Goal: Task Accomplishment & Management: Manage account settings

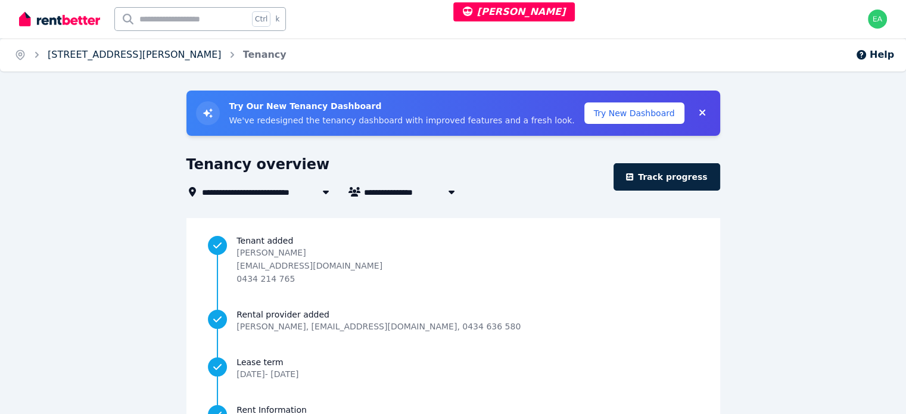
click at [90, 54] on link "86 Hanlon Street, Tanah Merah" at bounding box center [135, 54] width 174 height 11
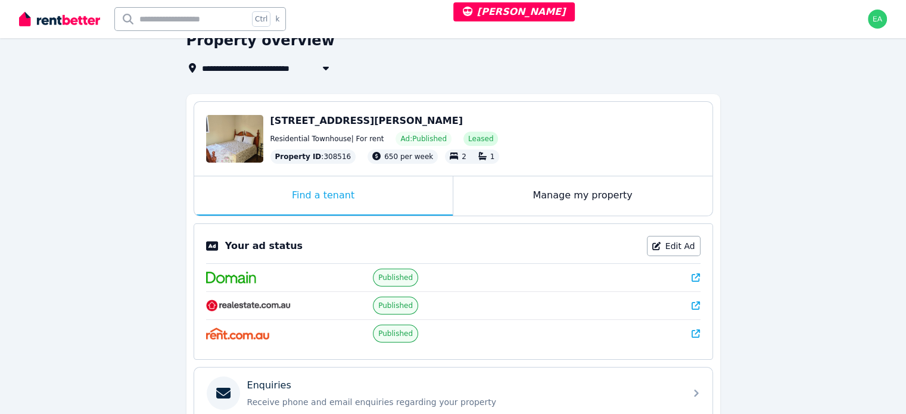
scroll to position [179, 0]
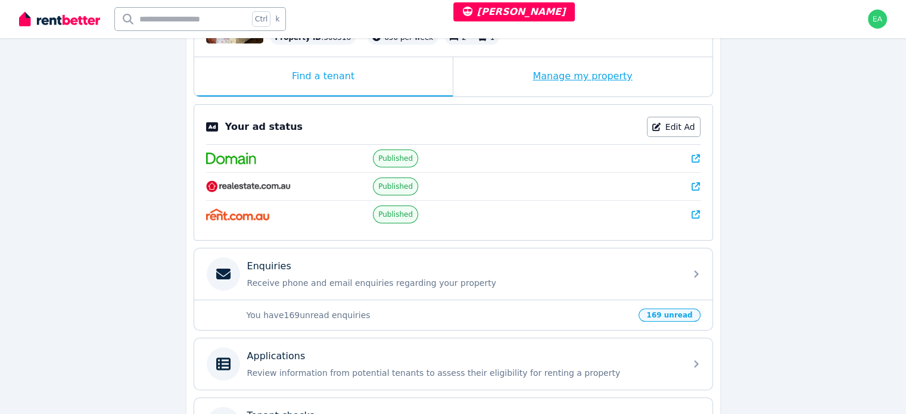
click at [501, 73] on div "Manage my property" at bounding box center [583, 76] width 259 height 39
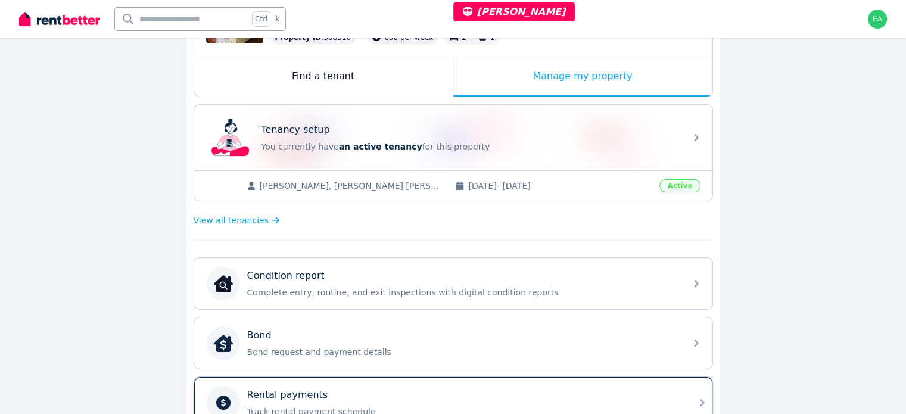
scroll to position [358, 0]
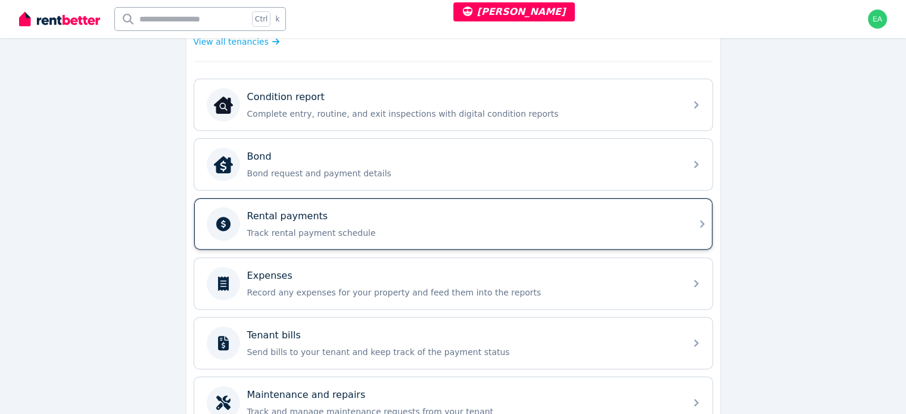
click at [551, 221] on div "Rental payments Track rental payment schedule" at bounding box center [462, 224] width 431 height 30
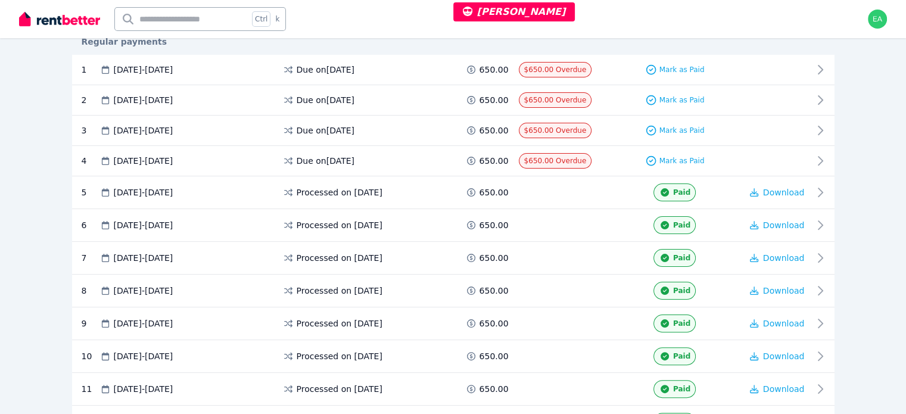
scroll to position [60, 0]
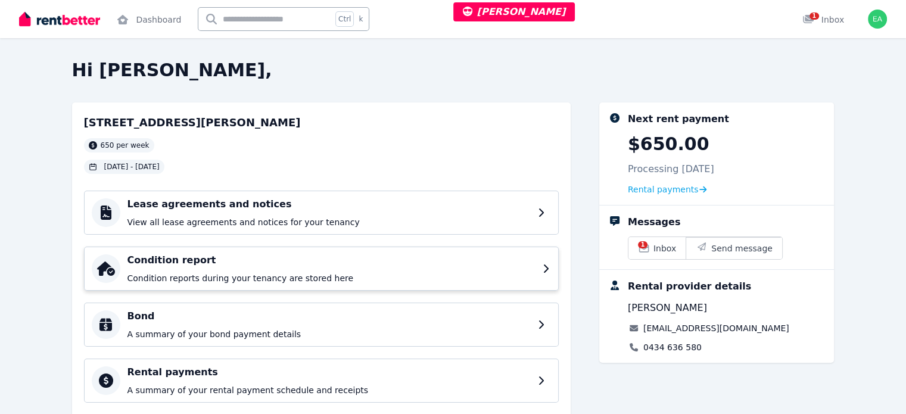
scroll to position [144, 0]
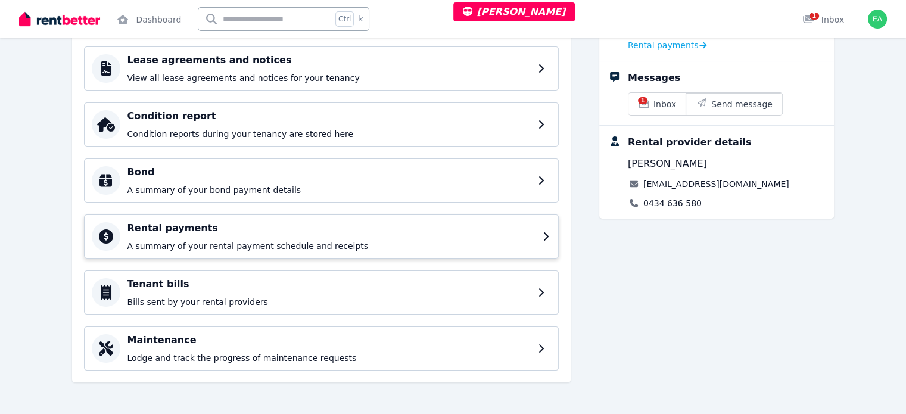
click at [303, 232] on h4 "Rental payments" at bounding box center [332, 228] width 408 height 14
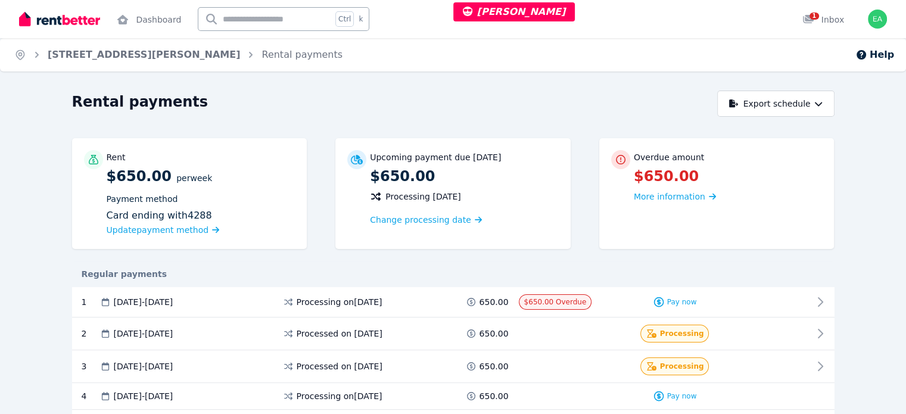
scroll to position [60, 0]
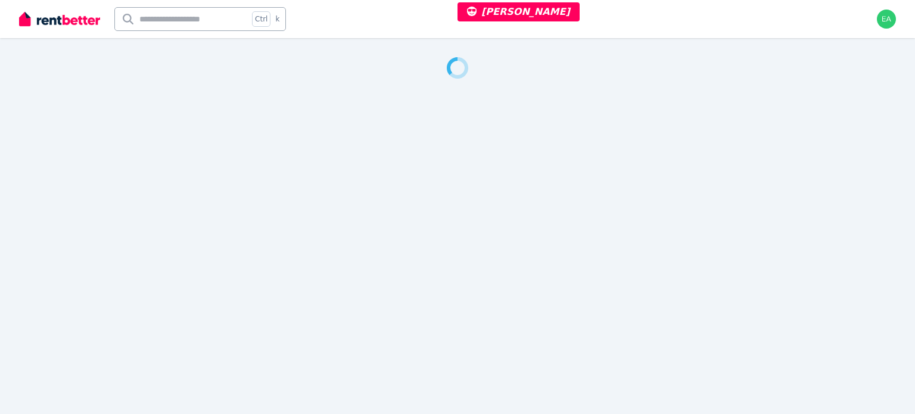
select select "**"
select select "**********"
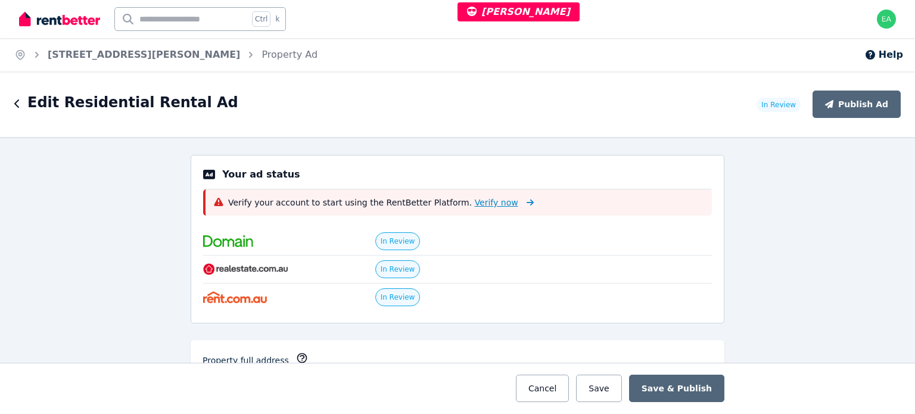
click at [475, 206] on span "Verify now" at bounding box center [497, 203] width 44 height 12
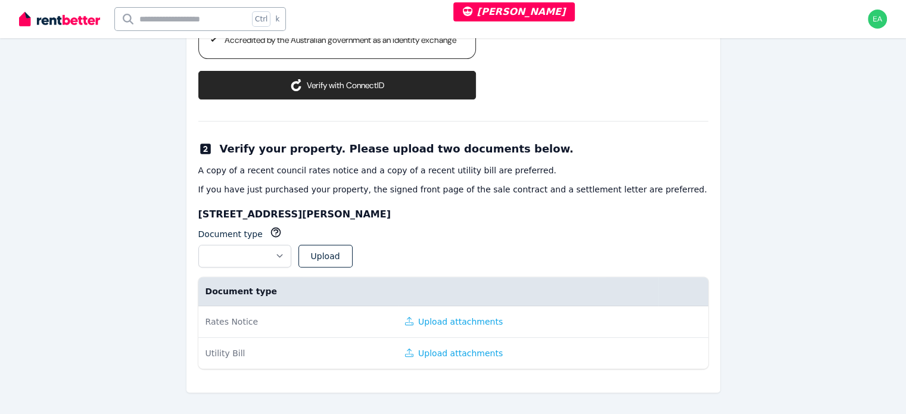
scroll to position [264, 0]
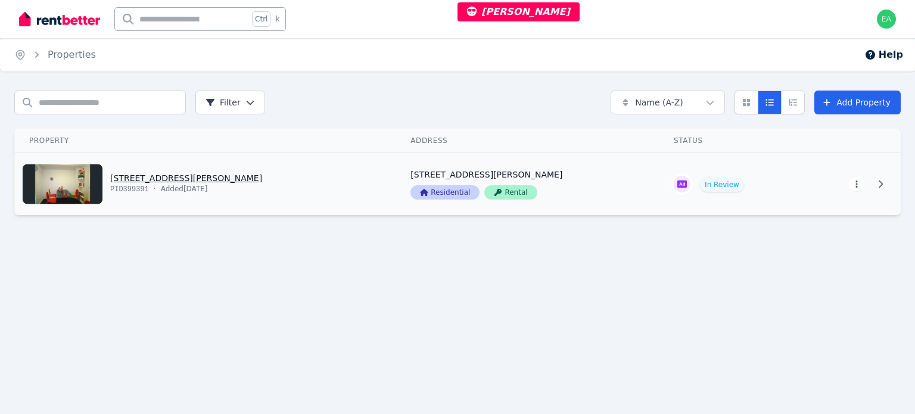
click at [856, 187] on html "Anny Tjiasmanto Open main menu Ctrl k Open user menu Home Properties Help Searc…" at bounding box center [457, 207] width 915 height 414
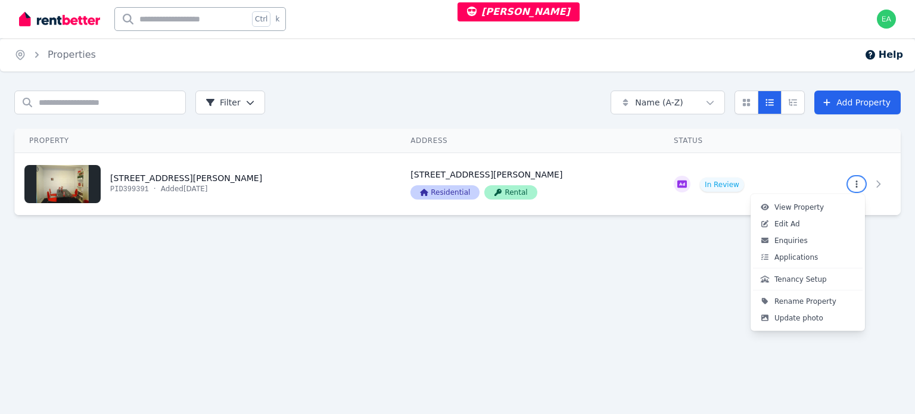
click at [467, 104] on html "Anny Tjiasmanto Open main menu Ctrl k Open user menu Home Properties Help Searc…" at bounding box center [457, 207] width 915 height 414
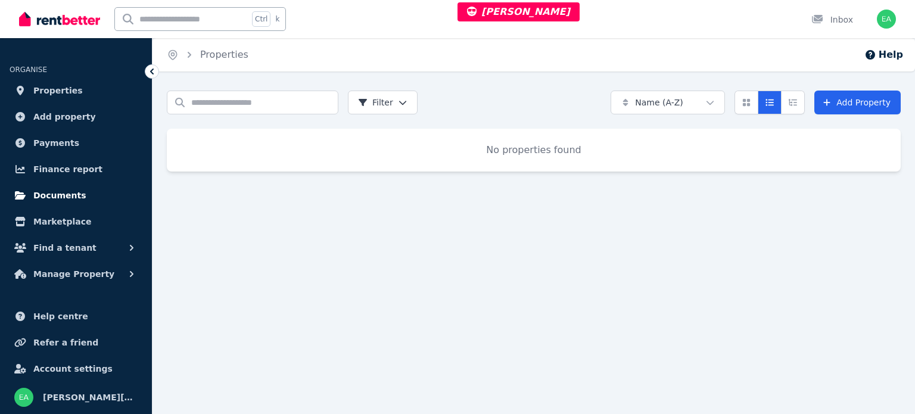
click at [58, 197] on span "Documents" at bounding box center [59, 195] width 53 height 14
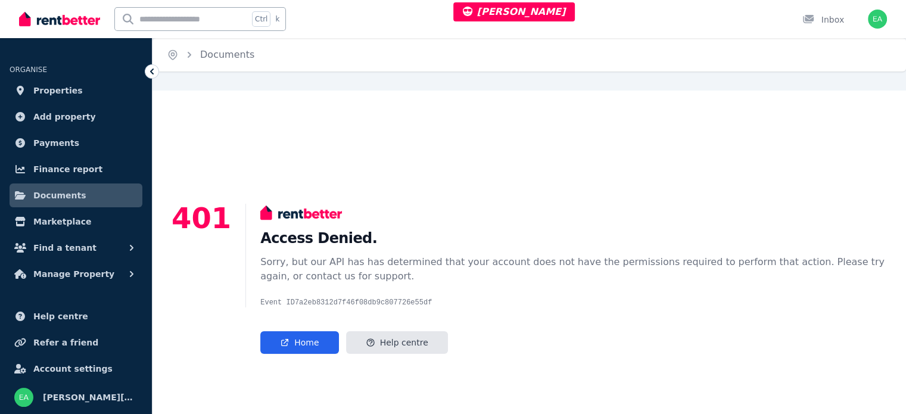
click at [52, 198] on span "Documents" at bounding box center [59, 195] width 53 height 14
click at [52, 92] on span "Properties" at bounding box center [57, 90] width 49 height 14
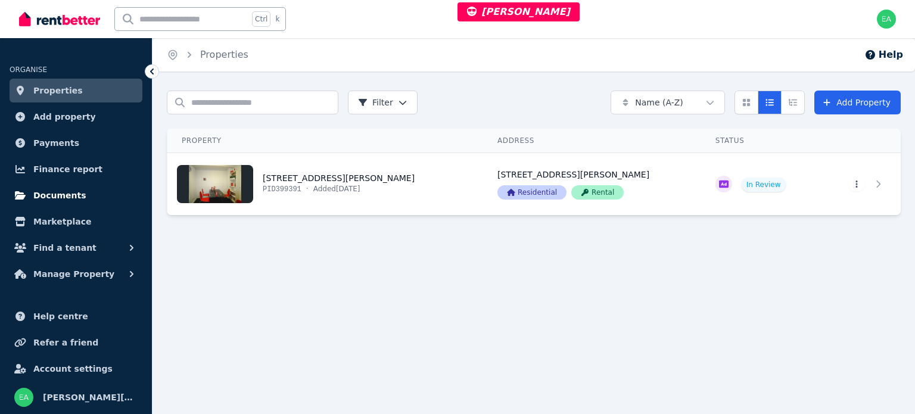
click at [71, 197] on span "Documents" at bounding box center [59, 195] width 53 height 14
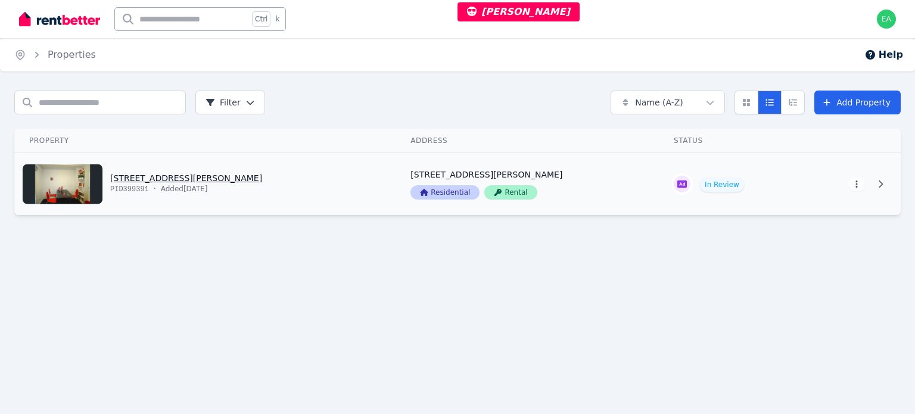
click at [717, 188] on link "View property details" at bounding box center [732, 184] width 144 height 62
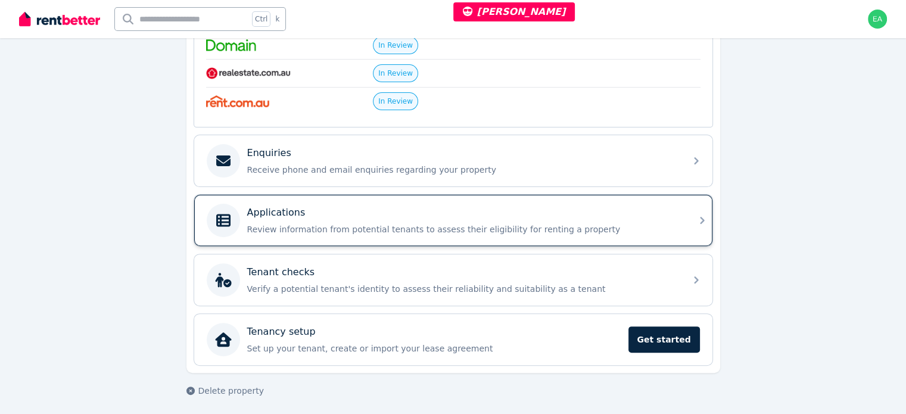
scroll to position [218, 0]
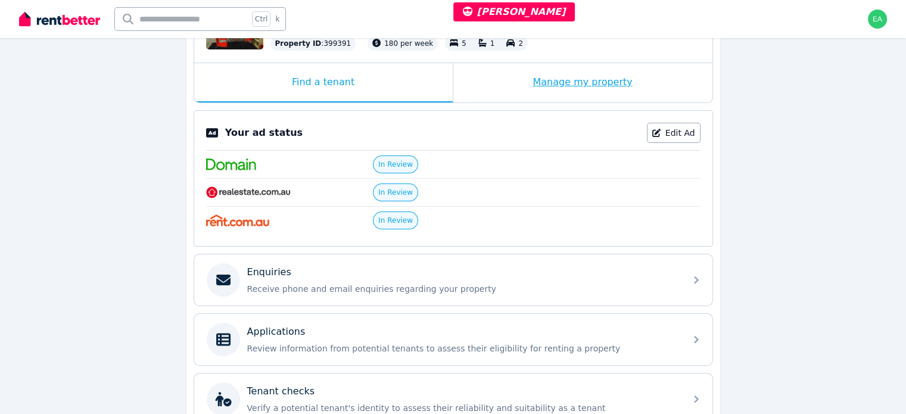
click at [483, 88] on div "Manage my property" at bounding box center [583, 82] width 259 height 39
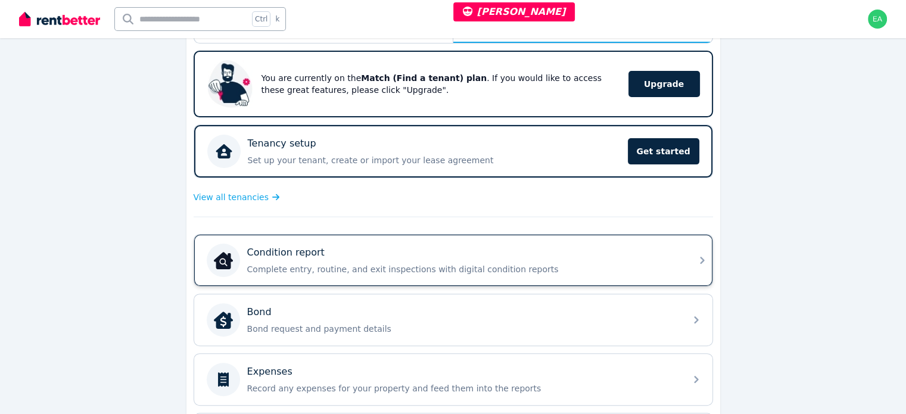
scroll to position [99, 0]
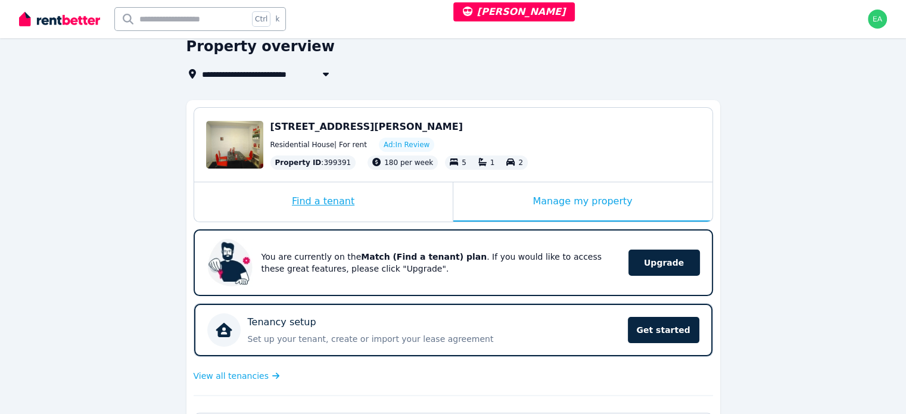
click at [381, 207] on div "Find a tenant" at bounding box center [323, 201] width 259 height 39
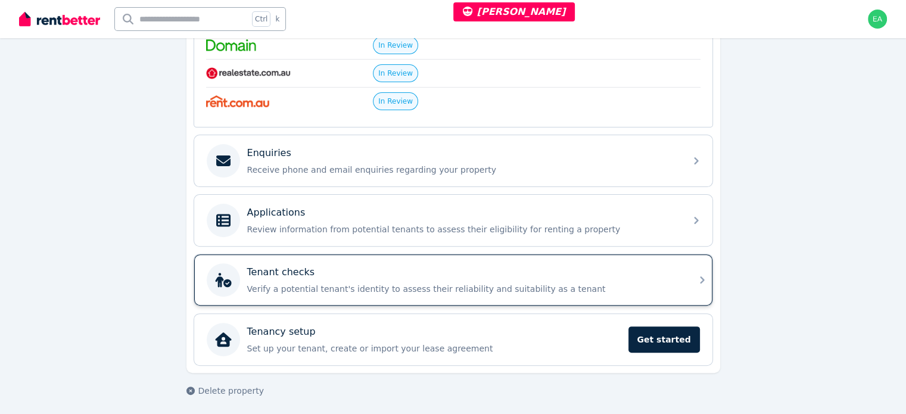
scroll to position [218, 0]
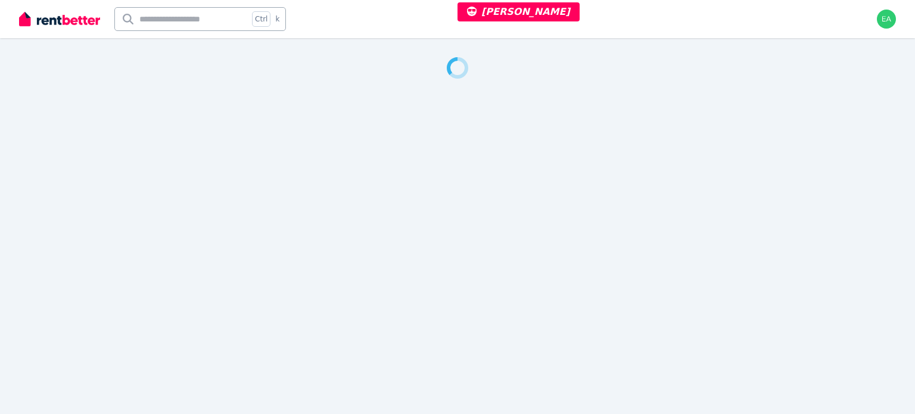
select select "**"
select select "**********"
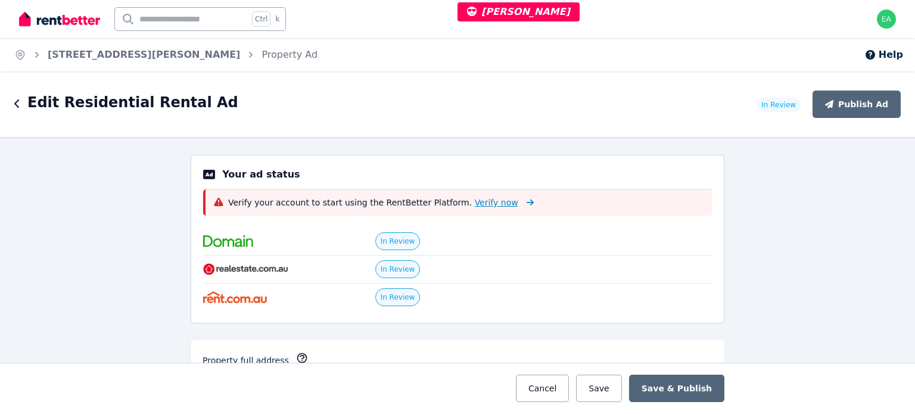
click at [475, 204] on span "Verify now" at bounding box center [497, 203] width 44 height 12
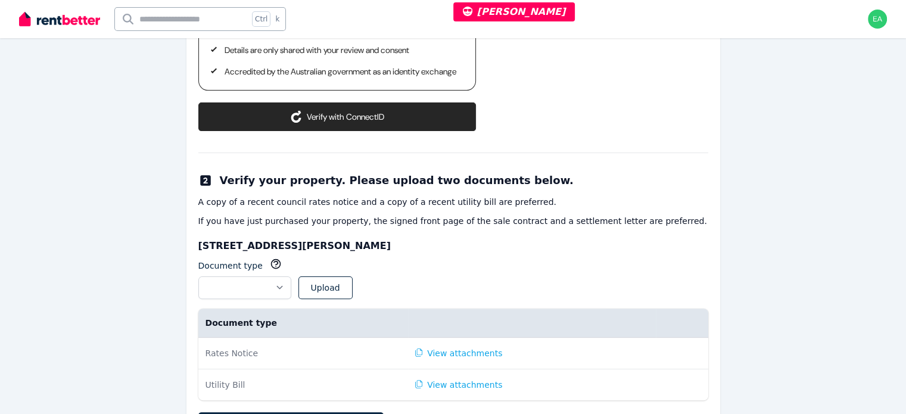
scroll to position [362, 0]
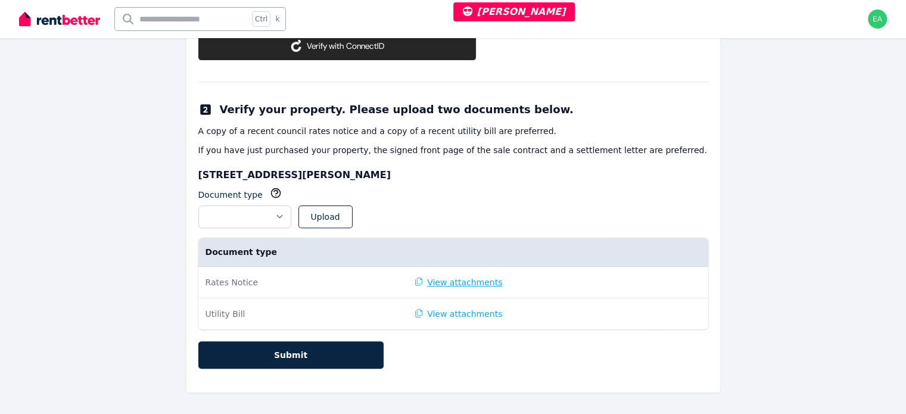
click at [458, 282] on button "View attachments" at bounding box center [459, 283] width 88 height 12
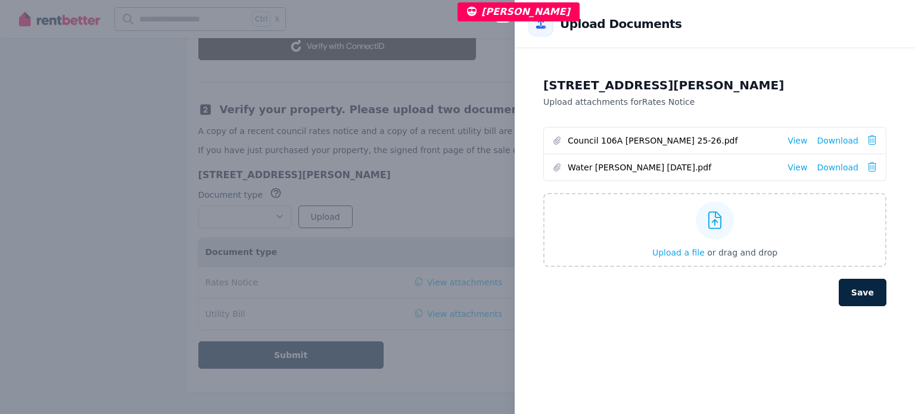
click at [48, 119] on div "Close panel Back to Upload Documents 108 Glen Osmond Rd, Parkside SA 5063 Uploa…" at bounding box center [457, 207] width 915 height 414
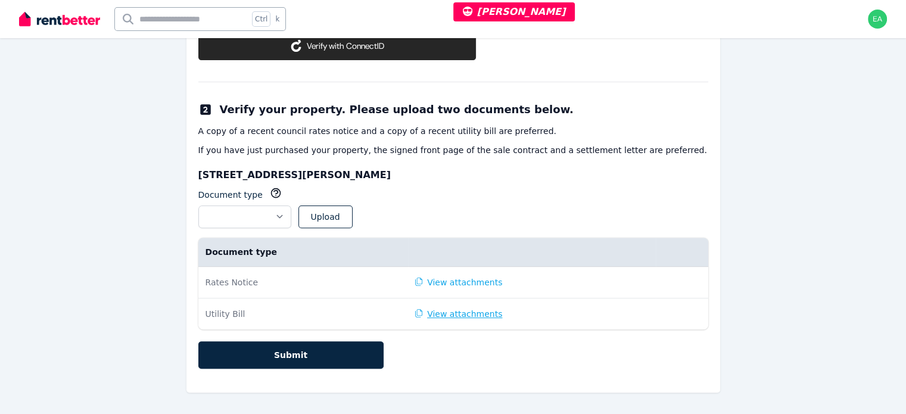
click at [452, 315] on button "View attachments" at bounding box center [459, 314] width 88 height 12
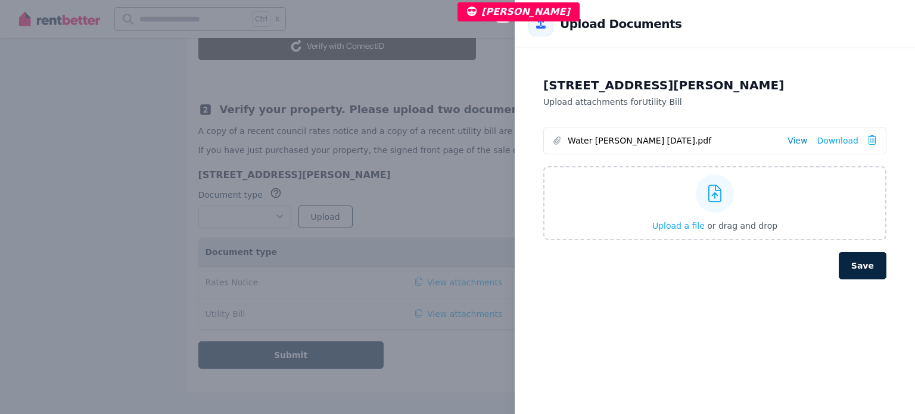
click at [788, 141] on link "View" at bounding box center [798, 141] width 20 height 12
click at [105, 133] on div "Close panel Back to Upload Documents 108 Glen Osmond Rd, Parkside SA 5063 Uploa…" at bounding box center [457, 207] width 915 height 414
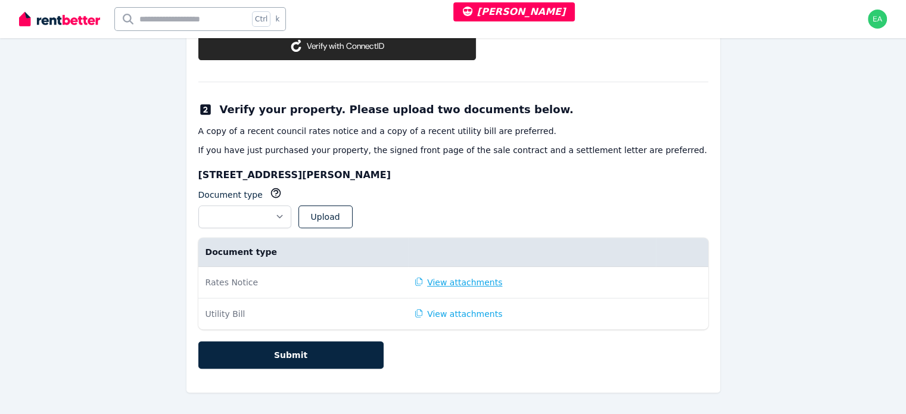
click at [454, 282] on button "View attachments" at bounding box center [459, 283] width 88 height 12
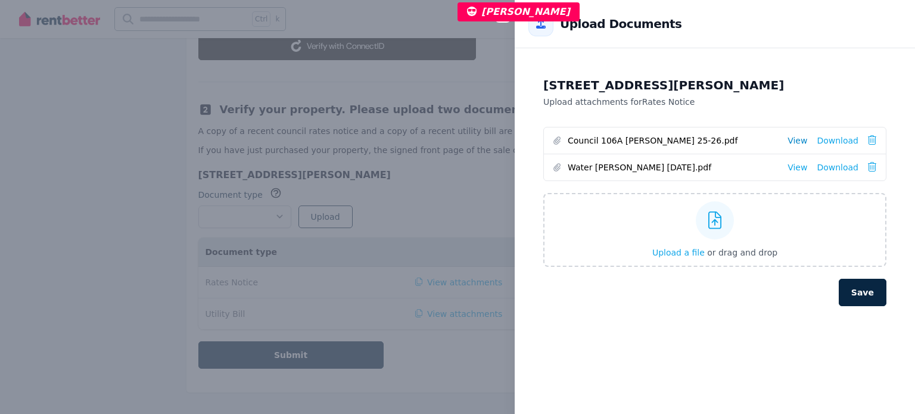
click at [794, 141] on link "View" at bounding box center [798, 141] width 20 height 12
click at [45, 154] on div "Close panel Back to Upload Documents 108 Glen Osmond Rd, Parkside SA 5063 Uploa…" at bounding box center [457, 207] width 915 height 414
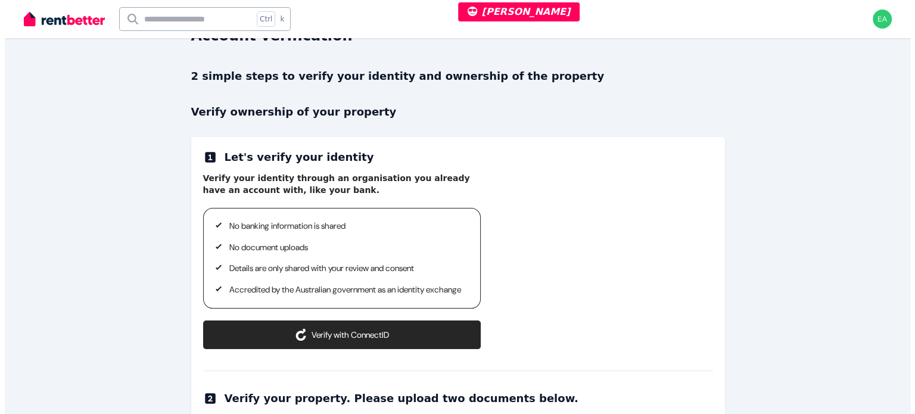
scroll to position [0, 0]
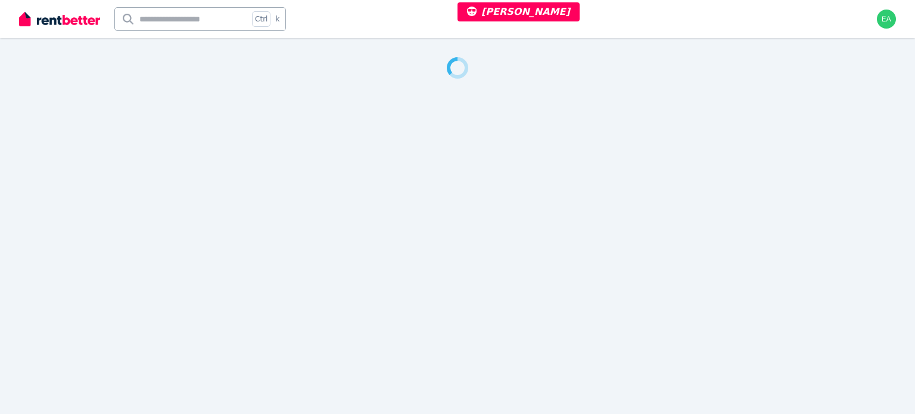
select select "**"
select select "**********"
select select "**"
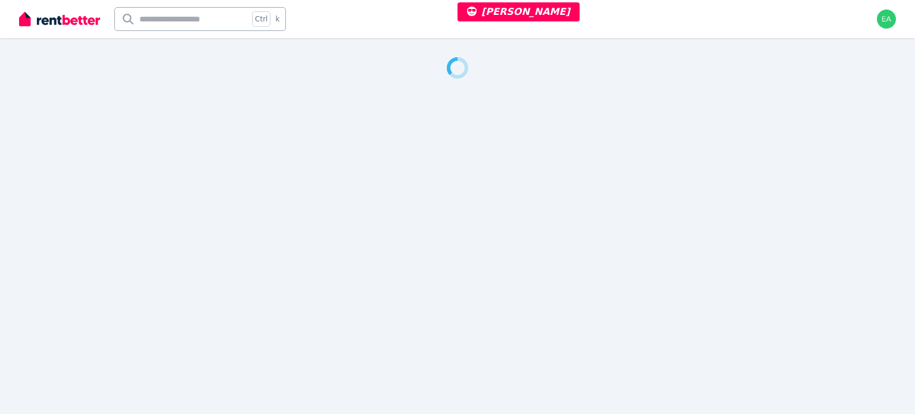
select select "**********"
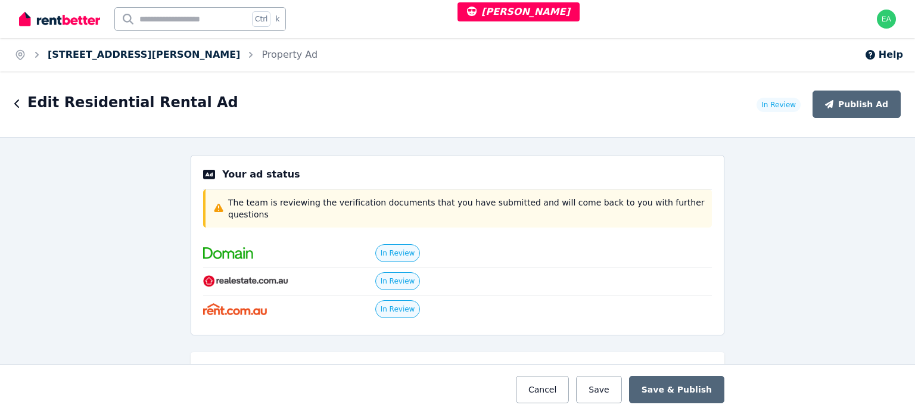
click at [150, 57] on link "108 Glen Osmond Rd, Parkside" at bounding box center [144, 54] width 193 height 11
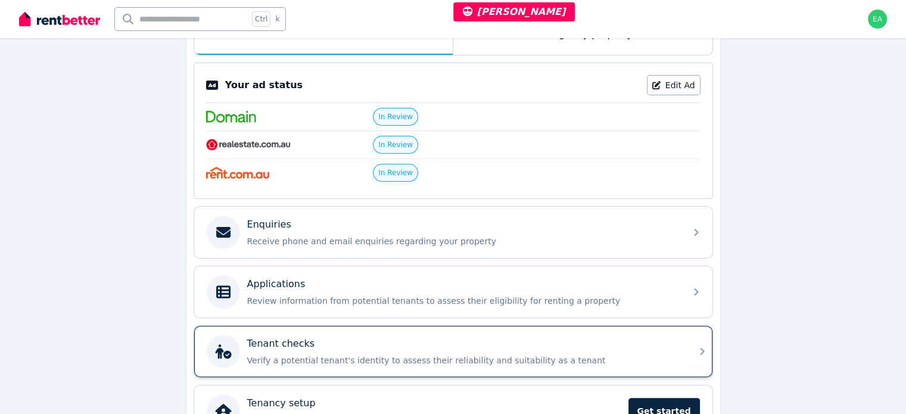
scroll to position [99, 0]
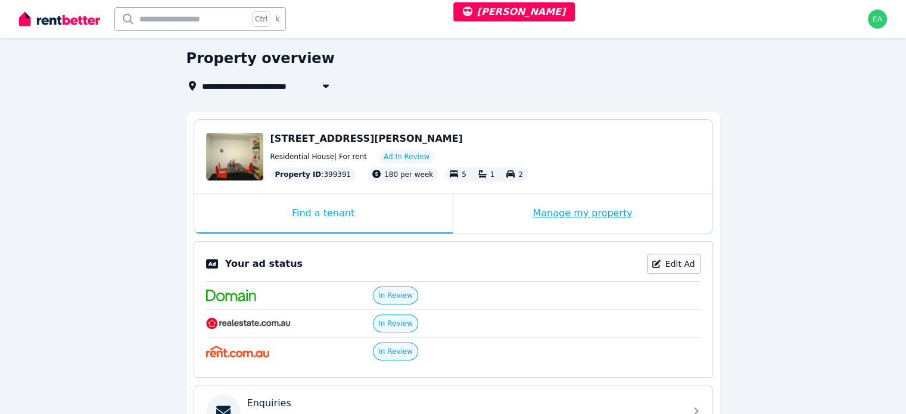
click at [487, 202] on div "Manage my property" at bounding box center [583, 213] width 259 height 39
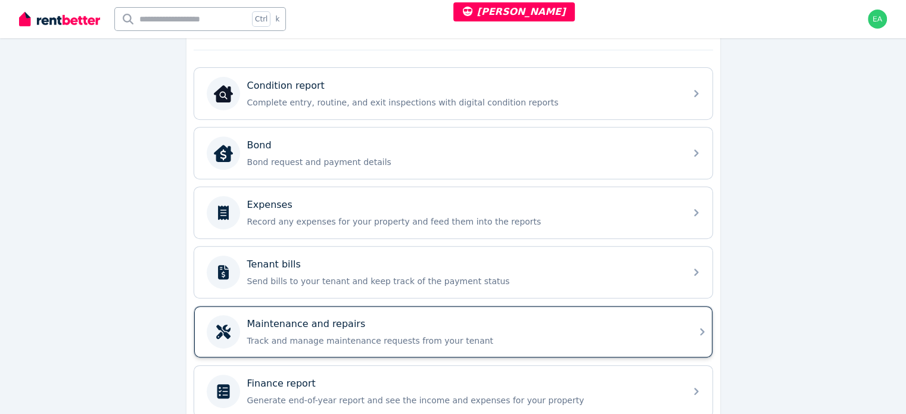
scroll to position [496, 0]
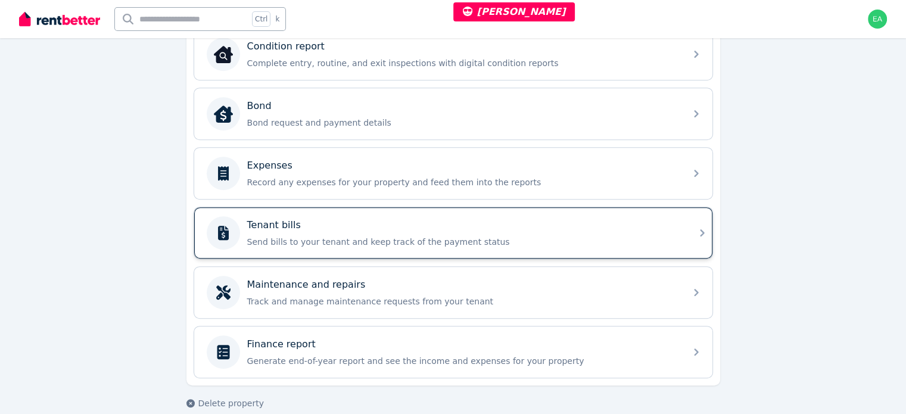
click at [541, 236] on p "Send bills to your tenant and keep track of the payment status" at bounding box center [462, 242] width 431 height 12
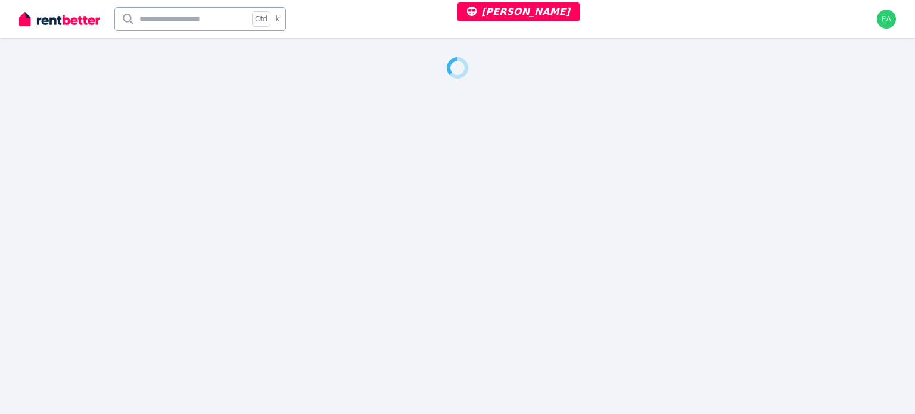
select select "**"
select select "**********"
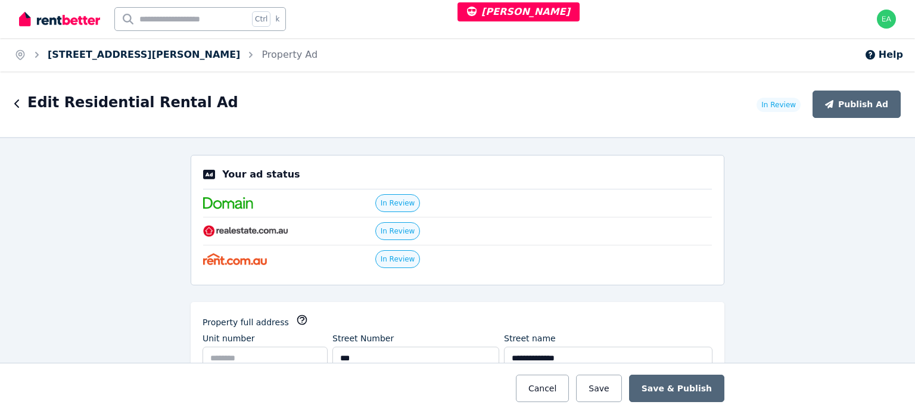
click at [146, 54] on link "[STREET_ADDRESS][PERSON_NAME]" at bounding box center [144, 54] width 193 height 11
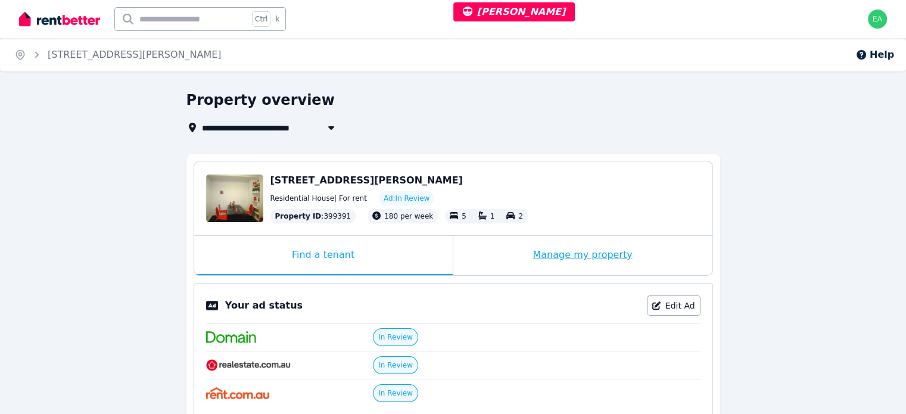
click at [490, 251] on div "Manage my property" at bounding box center [583, 255] width 259 height 39
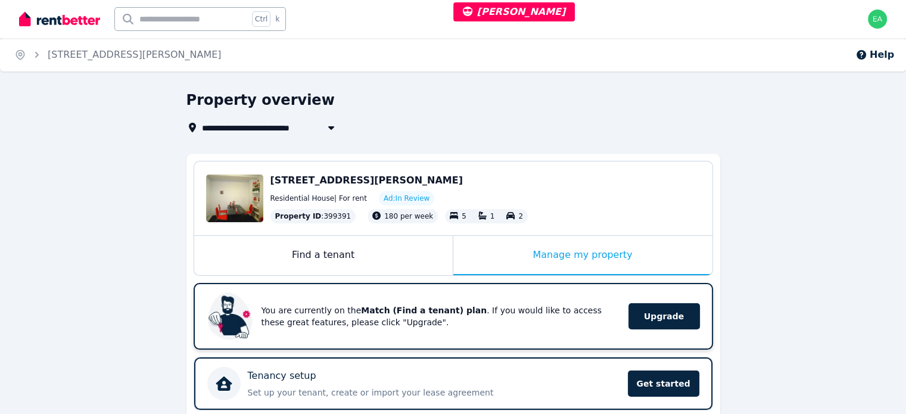
scroll to position [298, 0]
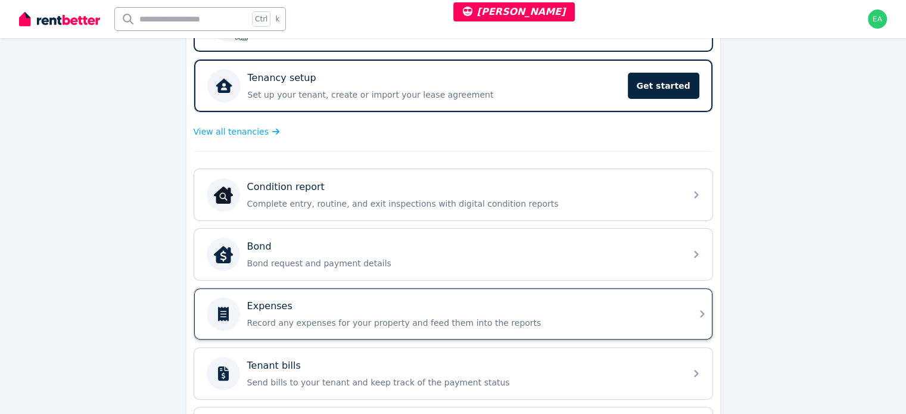
click at [579, 303] on div "Expenses" at bounding box center [462, 306] width 431 height 14
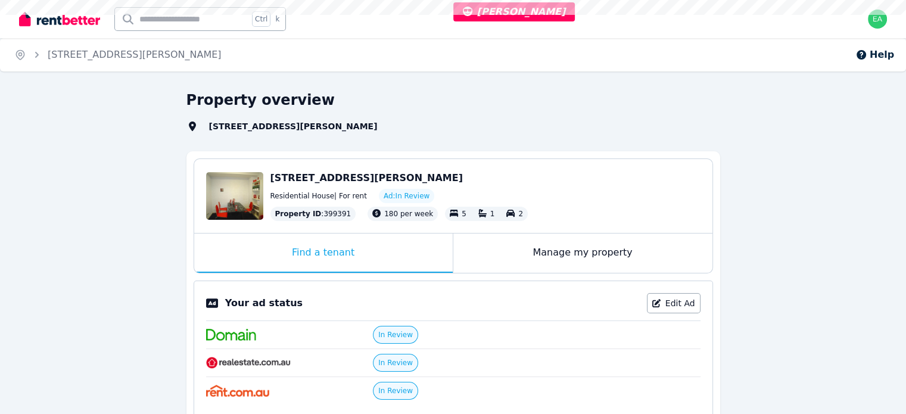
select select "**"
select select "**********"
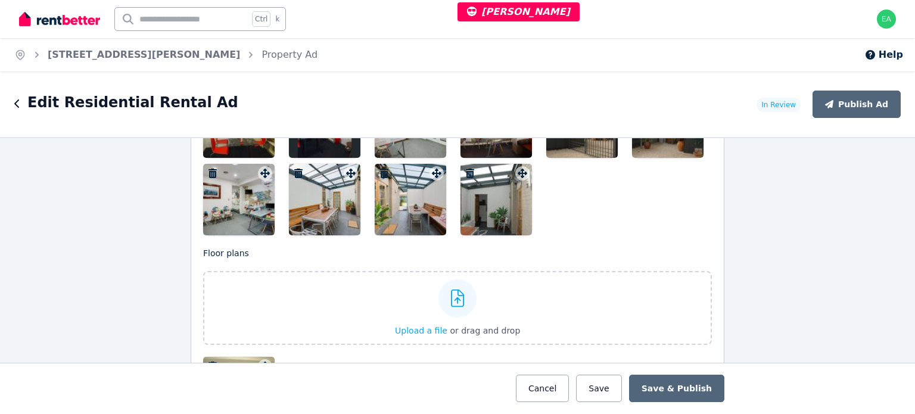
scroll to position [1490, 0]
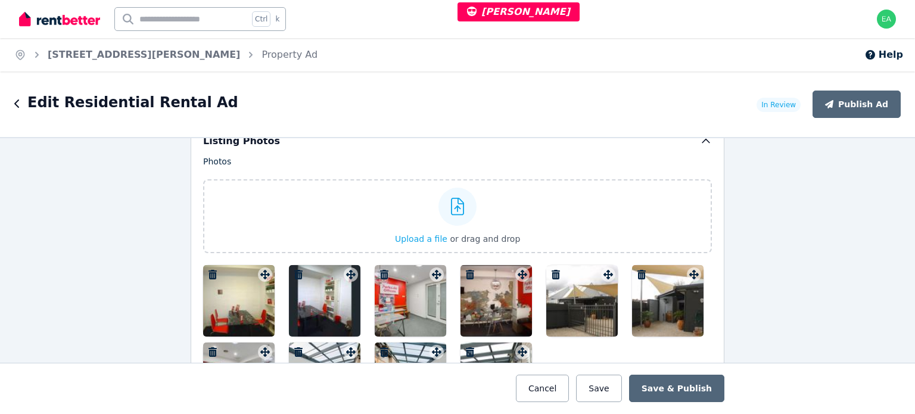
click at [223, 308] on div at bounding box center [239, 301] width 72 height 72
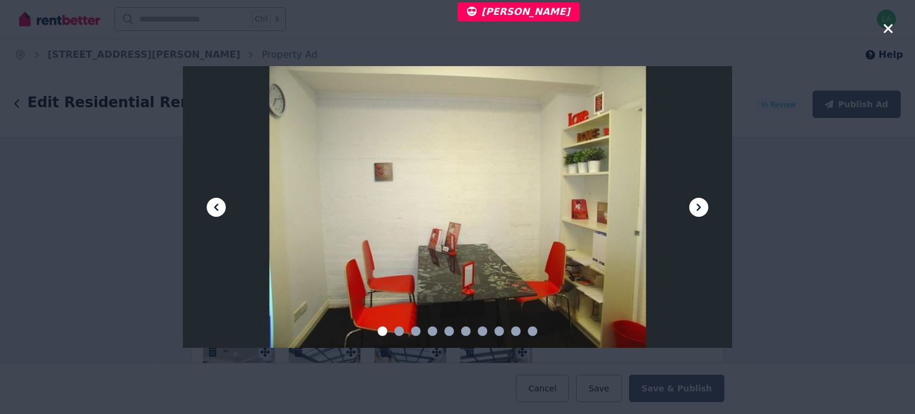
click at [693, 209] on icon at bounding box center [699, 207] width 14 height 14
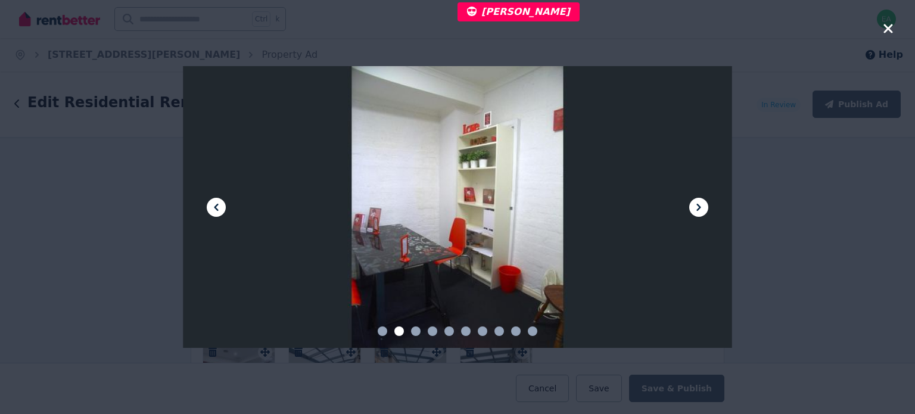
click at [693, 209] on icon at bounding box center [699, 207] width 14 height 14
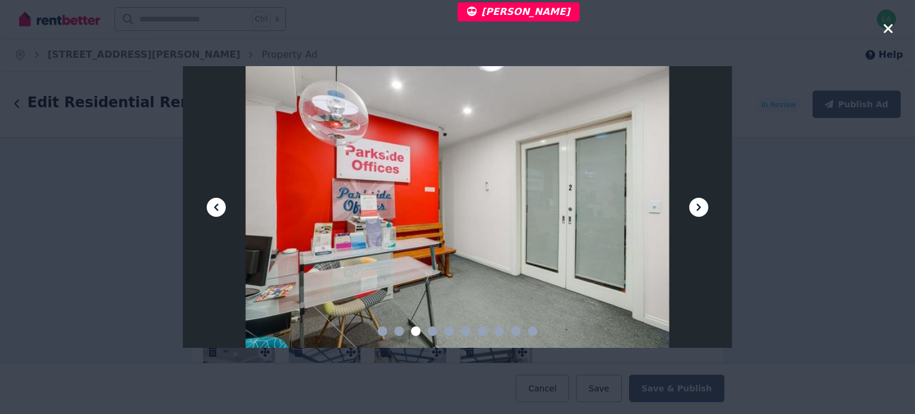
click at [693, 209] on icon at bounding box center [699, 207] width 14 height 14
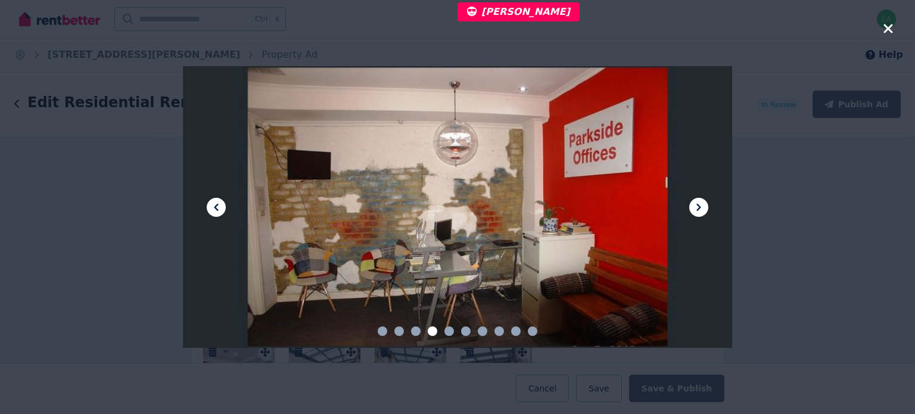
click at [693, 209] on icon at bounding box center [699, 207] width 14 height 14
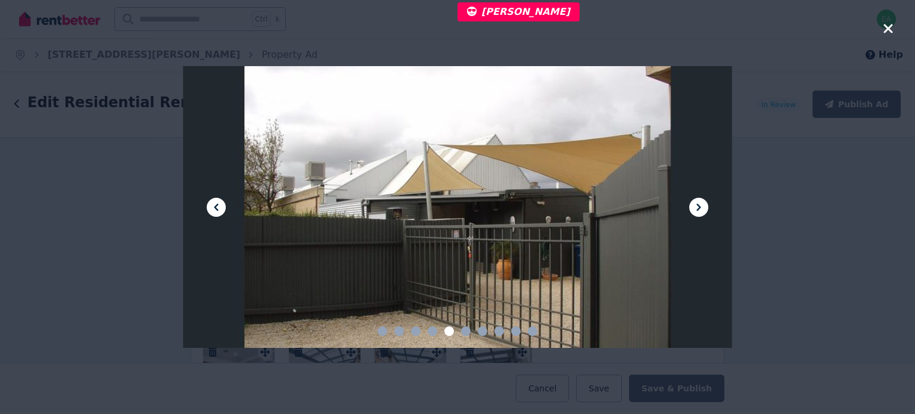
click at [693, 209] on icon at bounding box center [699, 207] width 14 height 14
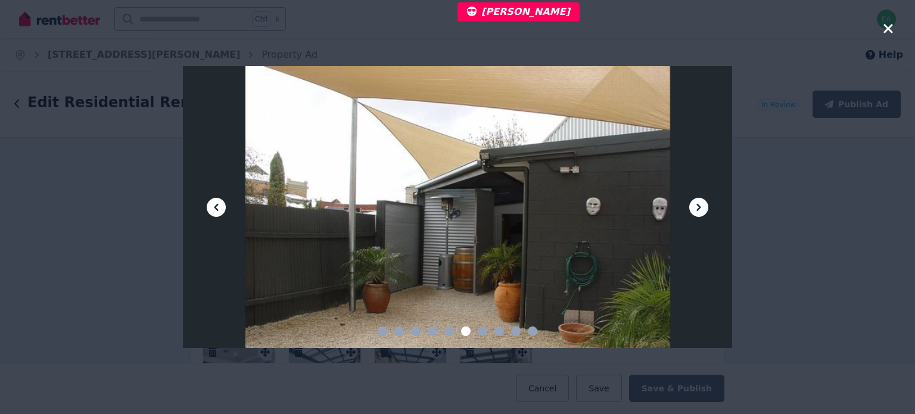
click at [693, 209] on icon at bounding box center [699, 207] width 14 height 14
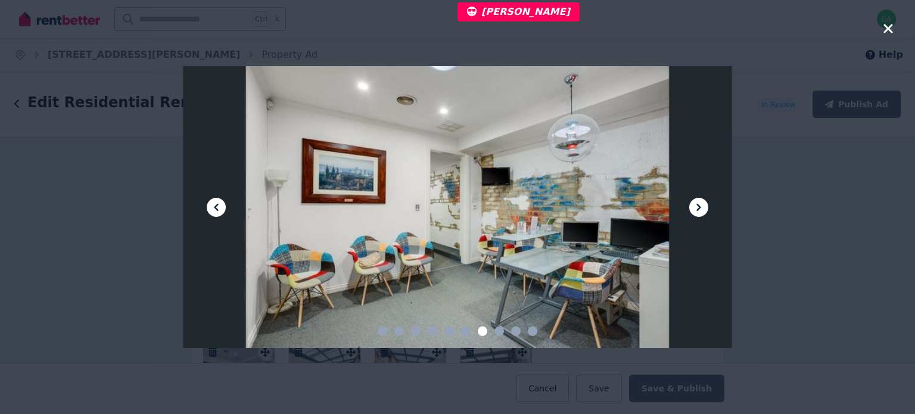
click at [693, 209] on icon at bounding box center [699, 207] width 14 height 14
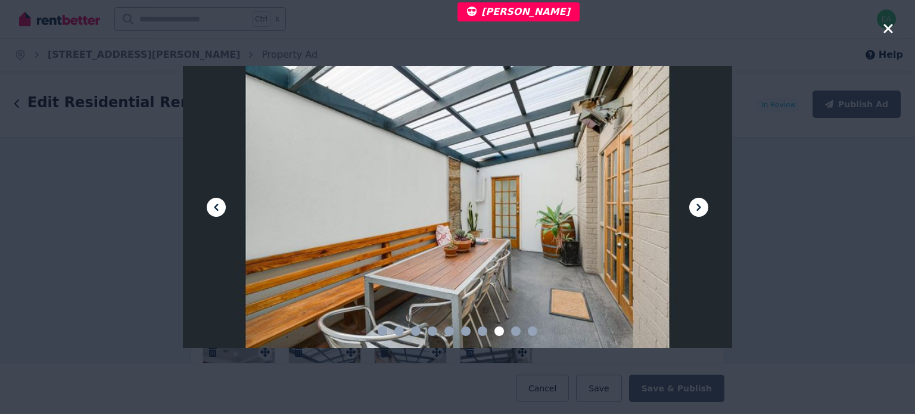
click at [693, 209] on icon at bounding box center [699, 207] width 14 height 14
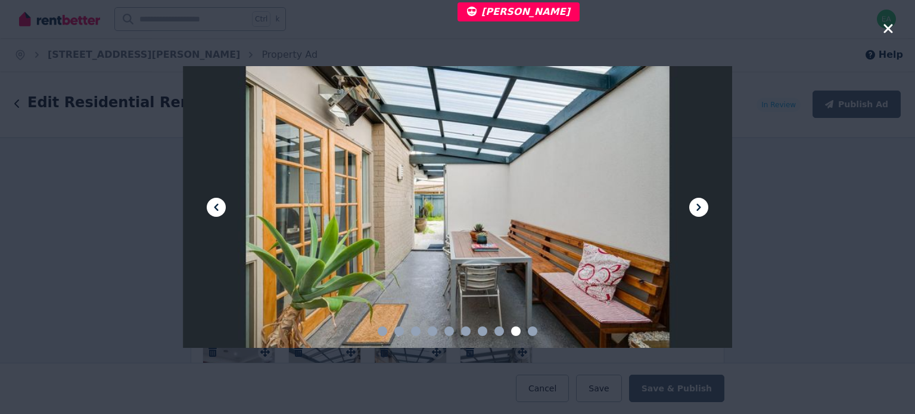
click at [693, 209] on icon at bounding box center [699, 207] width 14 height 14
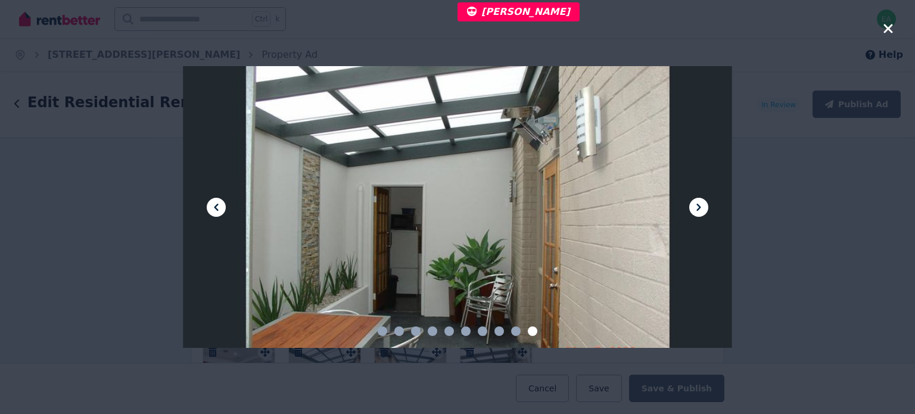
click at [693, 209] on icon at bounding box center [699, 207] width 14 height 14
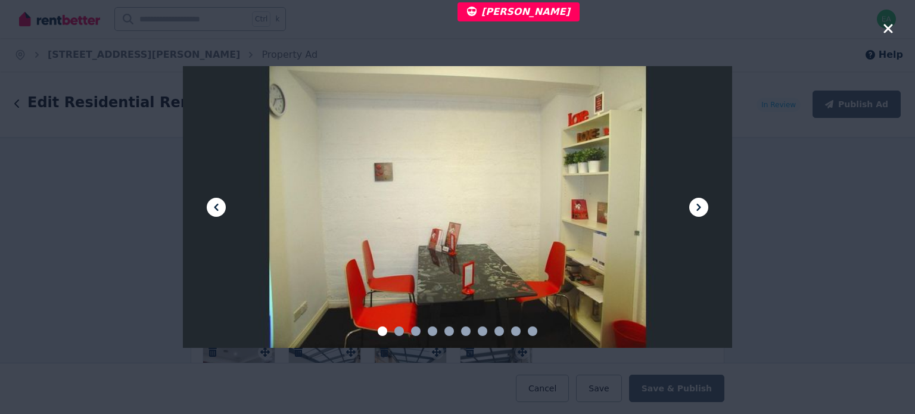
click at [885, 31] on icon "button" at bounding box center [888, 28] width 9 height 9
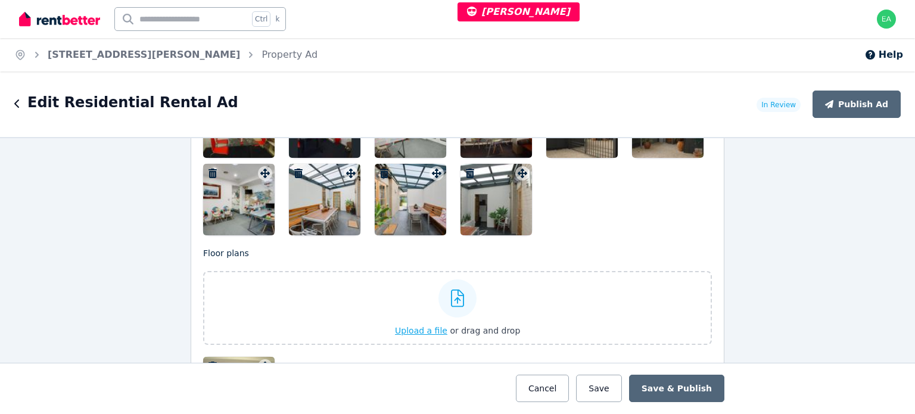
scroll to position [1728, 0]
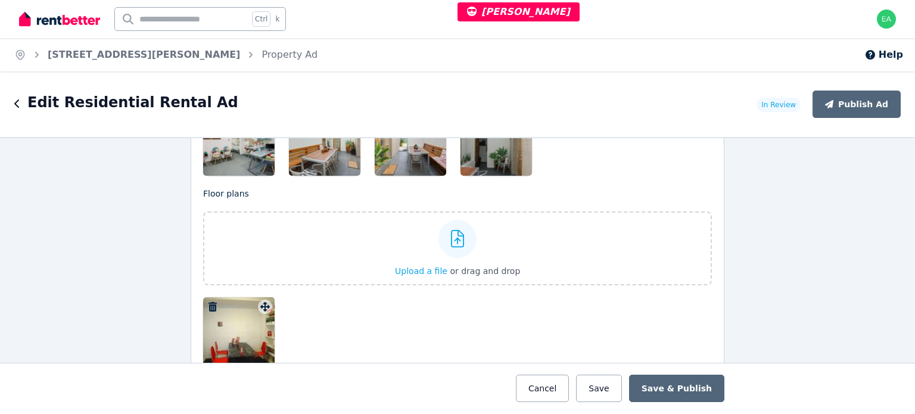
click at [236, 339] on div at bounding box center [239, 333] width 72 height 72
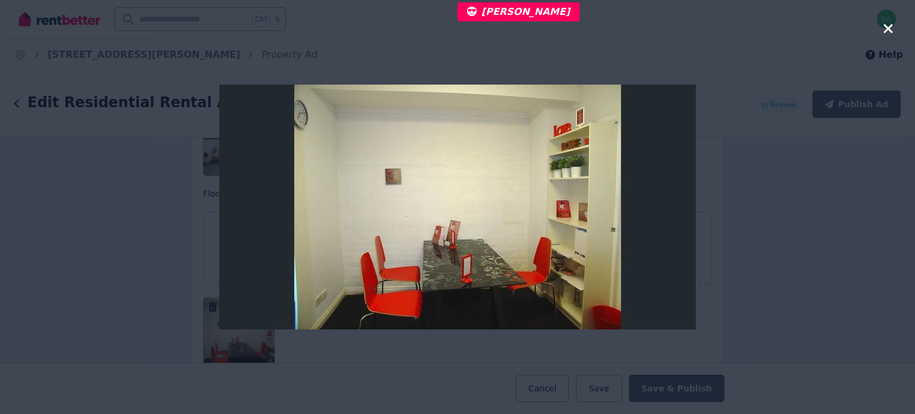
click at [886, 26] on icon "button" at bounding box center [888, 28] width 9 height 9
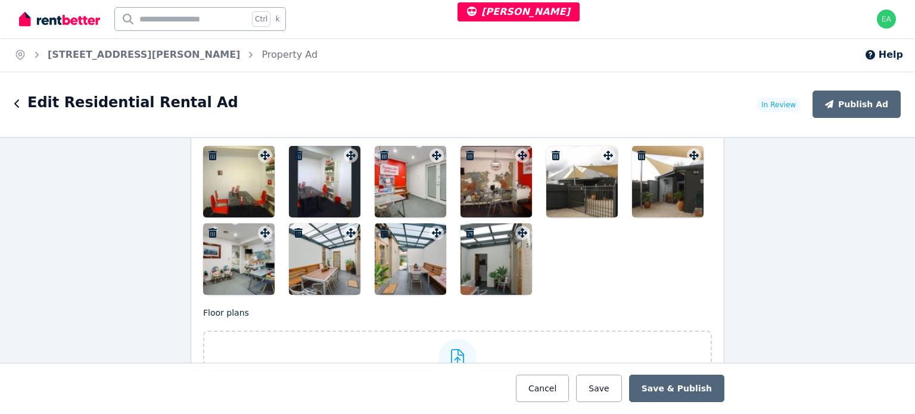
scroll to position [1788, 0]
